Goal: Find specific page/section: Find specific page/section

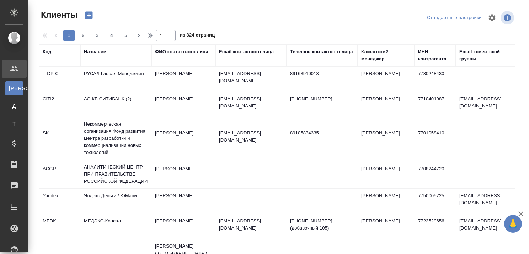
select select "RU"
click at [102, 52] on div "Название" at bounding box center [95, 51] width 22 height 7
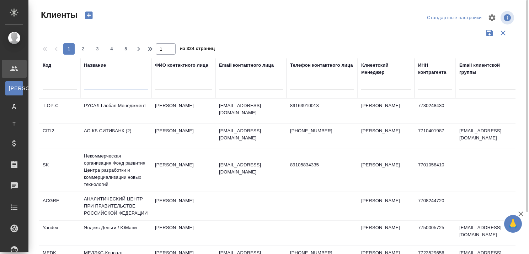
click at [98, 83] on input "text" at bounding box center [116, 85] width 64 height 9
paste input "City Sightseeng [GEOGRAPHIC_DATA]"
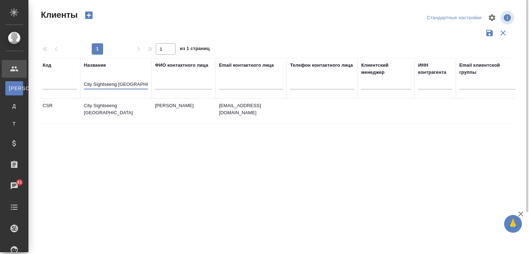
type input "City Sightseeng Russia"
click at [103, 104] on td "City Sightseeng Russia" at bounding box center [115, 111] width 71 height 25
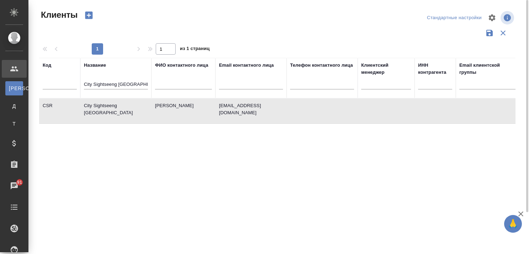
click at [103, 104] on td "City Sightseeng [GEOGRAPHIC_DATA]" at bounding box center [115, 111] width 71 height 25
drag, startPoint x: 131, startPoint y: 82, endPoint x: 76, endPoint y: 82, distance: 55.1
click at [77, 82] on tr "Код Название City Sightseeng Russia ФИО контактного лица Email контактного лица…" at bounding box center [307, 78] width 537 height 40
drag, startPoint x: 76, startPoint y: 82, endPoint x: 72, endPoint y: 82, distance: 4.3
click at [74, 82] on input "text" at bounding box center [60, 85] width 34 height 9
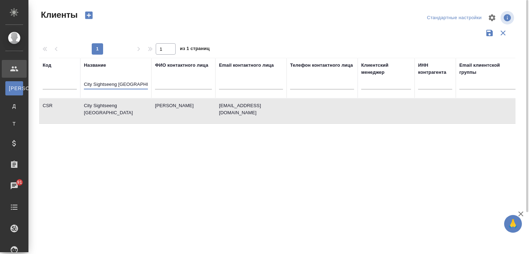
drag, startPoint x: 136, startPoint y: 84, endPoint x: 80, endPoint y: 78, distance: 56.4
click at [82, 79] on th "Название City Sightseeng Russia" at bounding box center [115, 78] width 71 height 40
paste input "Five Stones"
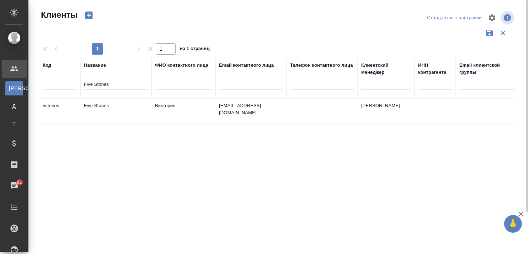
type input "Five Stones"
click at [104, 105] on td "Five Stones" at bounding box center [115, 111] width 71 height 25
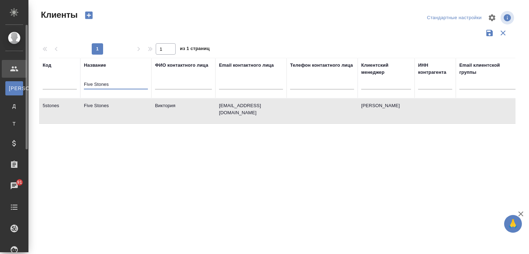
drag, startPoint x: 133, startPoint y: 84, endPoint x: 24, endPoint y: 85, distance: 109.1
click at [24, 85] on div ".cls-1 fill:#fff; AWATERA Kairova Bella Клиенты К Клиенты Д Договоры Т Тендеры …" at bounding box center [264, 127] width 529 height 254
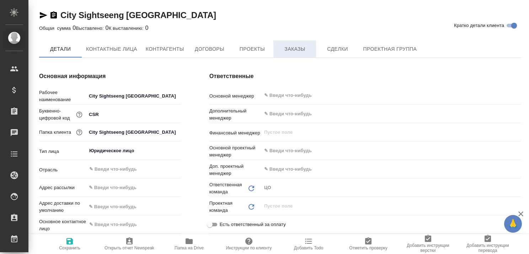
type textarea "x"
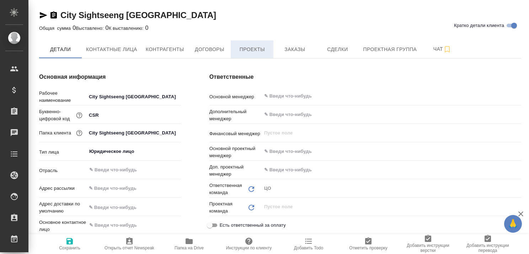
type textarea "x"
click at [247, 52] on span "Проекты" at bounding box center [252, 49] width 34 height 9
type textarea "x"
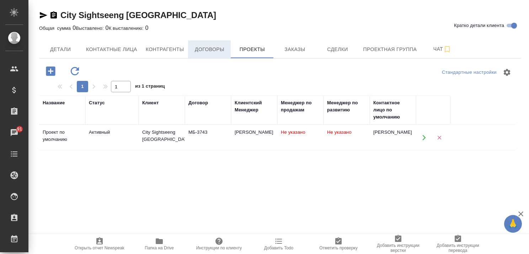
click at [213, 46] on span "Договоры" at bounding box center [209, 49] width 34 height 9
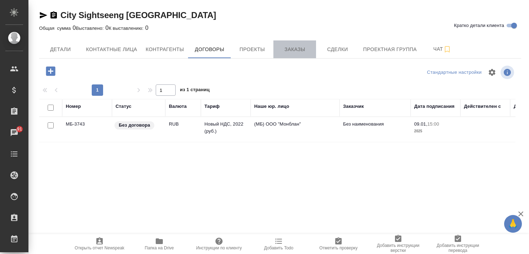
click at [294, 48] on span "Заказы" at bounding box center [294, 49] width 34 height 9
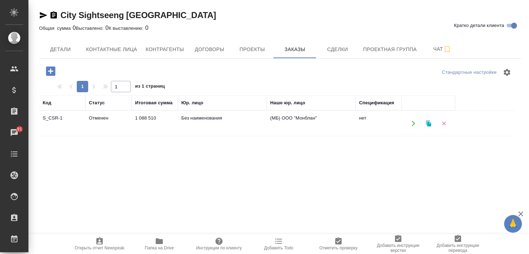
click at [108, 117] on td "Отменен" at bounding box center [108, 123] width 46 height 25
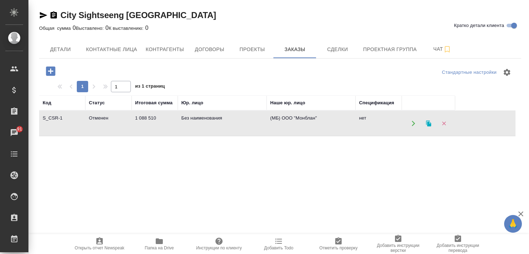
click at [108, 117] on td "Отменен" at bounding box center [108, 123] width 46 height 25
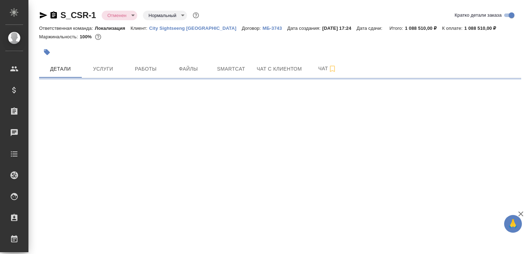
select select "RU"
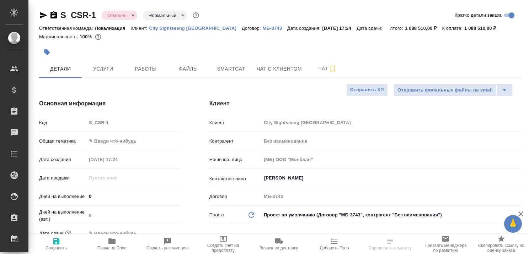
type textarea "x"
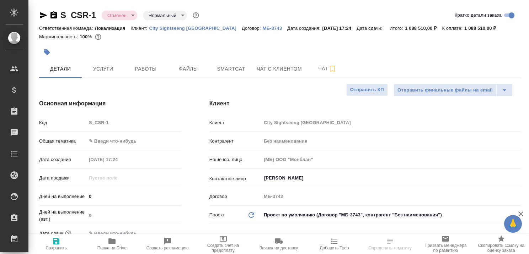
type textarea "x"
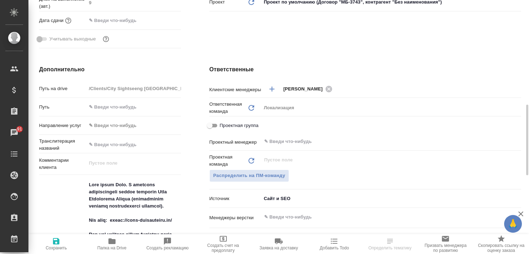
scroll to position [249, 0]
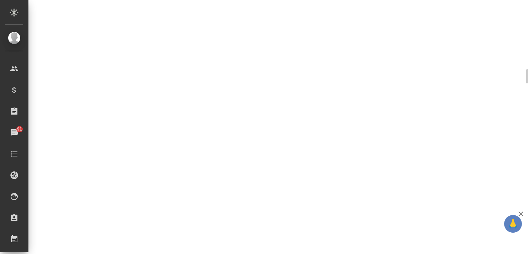
select select "RU"
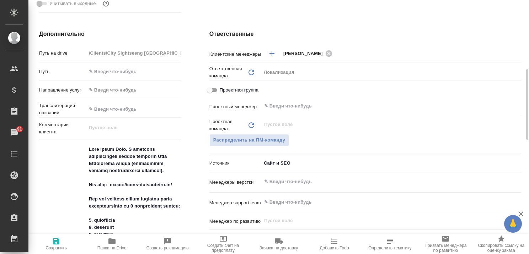
type textarea "x"
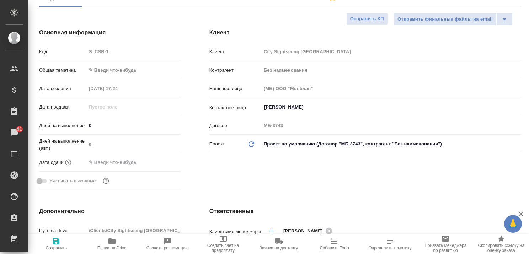
scroll to position [0, 0]
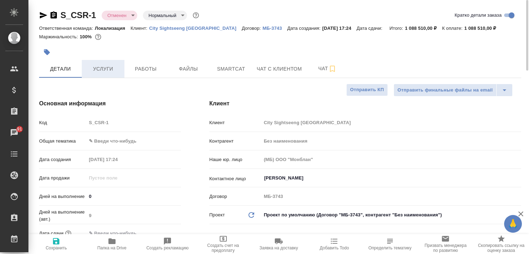
click at [103, 72] on span "Услуги" at bounding box center [103, 69] width 34 height 9
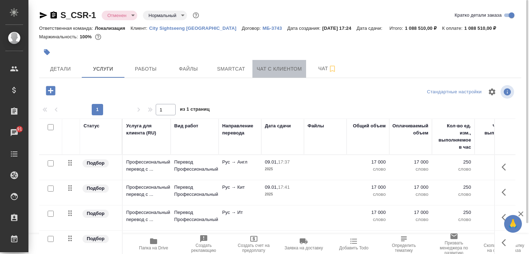
click at [261, 72] on span "Чат с клиентом" at bounding box center [278, 69] width 45 height 9
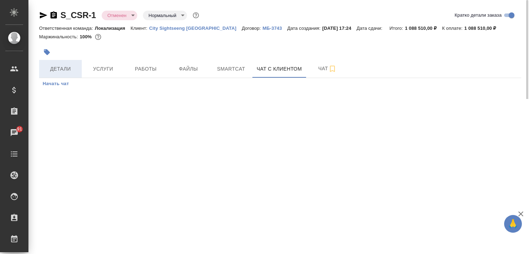
click at [72, 67] on span "Детали" at bounding box center [60, 69] width 34 height 9
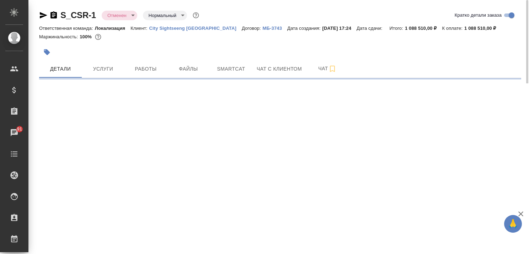
select select "RU"
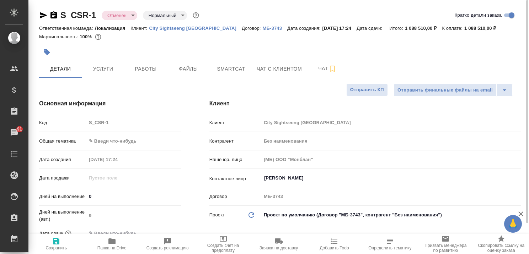
type textarea "x"
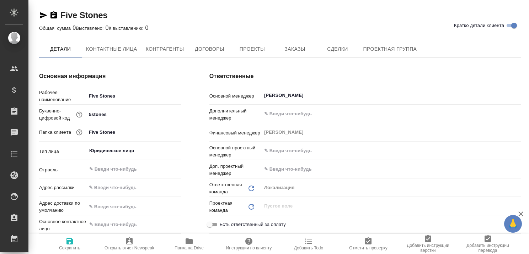
type textarea "x"
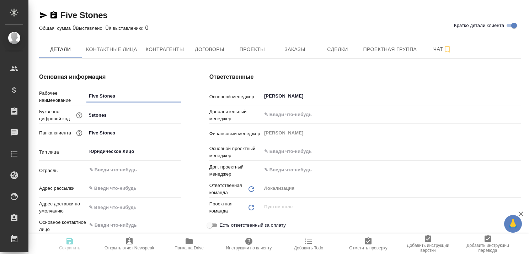
type textarea "x"
click at [291, 53] on span "Заказы" at bounding box center [294, 49] width 34 height 9
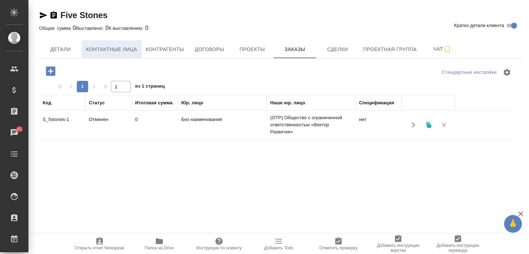
click at [114, 50] on span "Контактные лица" at bounding box center [111, 49] width 51 height 9
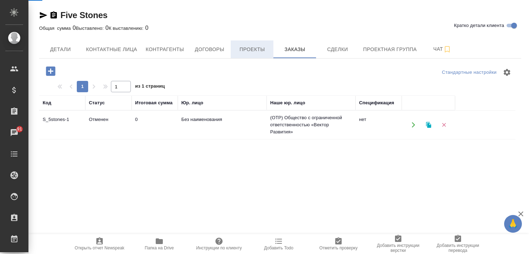
select select "RU"
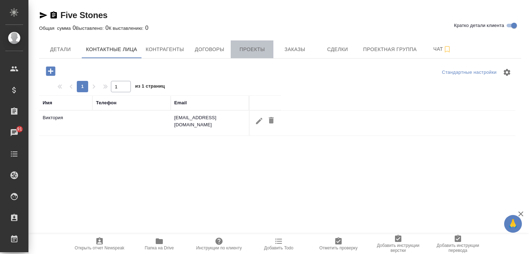
click at [254, 49] on span "Проекты" at bounding box center [252, 49] width 34 height 9
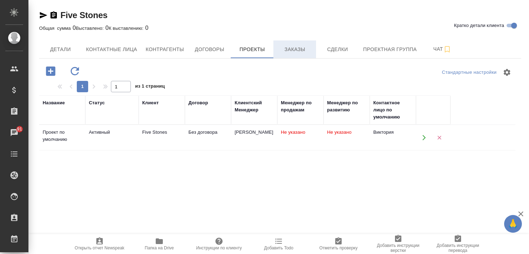
click at [291, 49] on span "Заказы" at bounding box center [294, 49] width 34 height 9
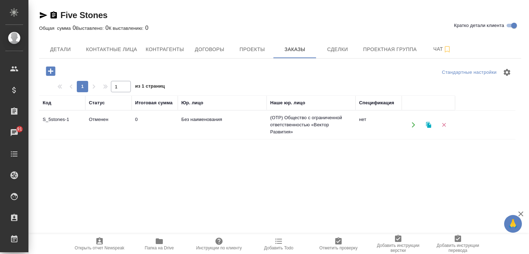
click at [91, 118] on td "Отменен" at bounding box center [108, 125] width 46 height 25
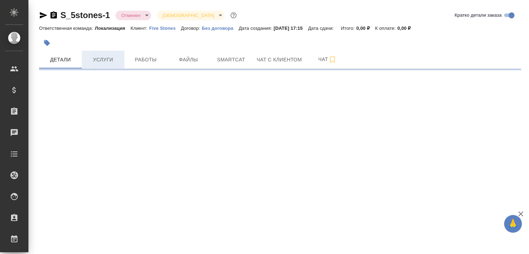
select select "RU"
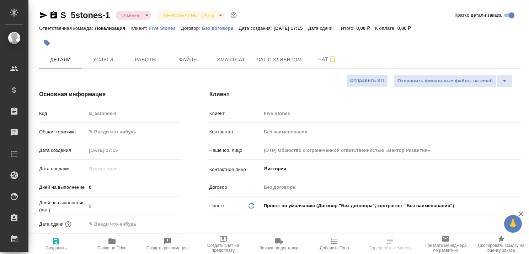
type textarea "x"
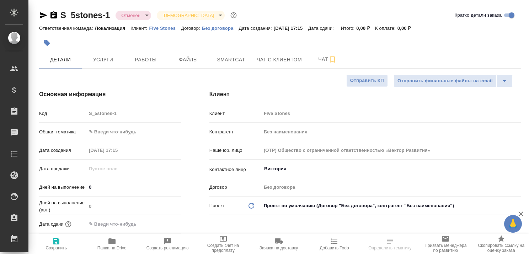
type textarea "x"
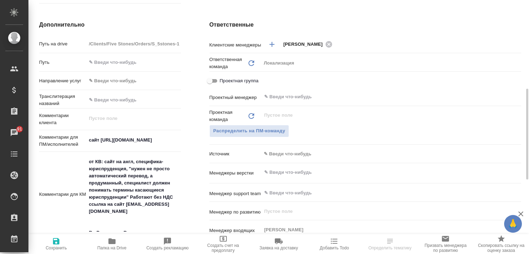
scroll to position [284, 0]
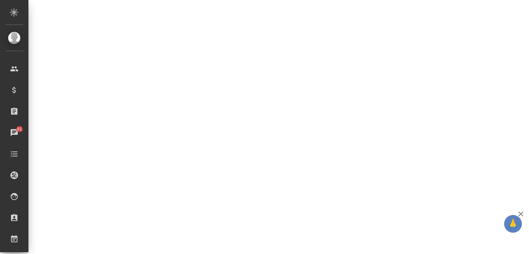
select select "RU"
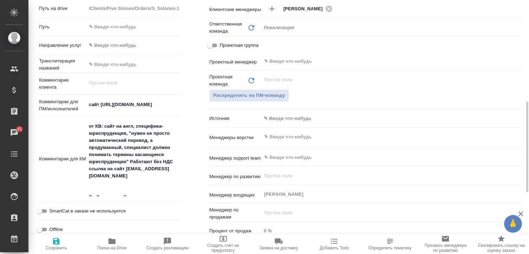
type textarea "x"
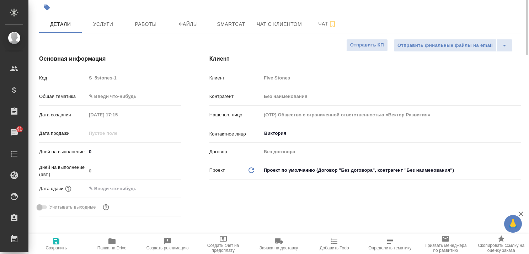
scroll to position [0, 0]
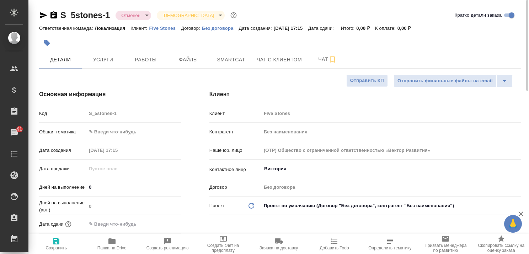
type textarea "x"
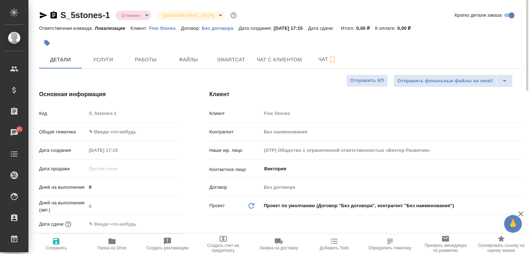
type textarea "x"
